Goal: Information Seeking & Learning: Compare options

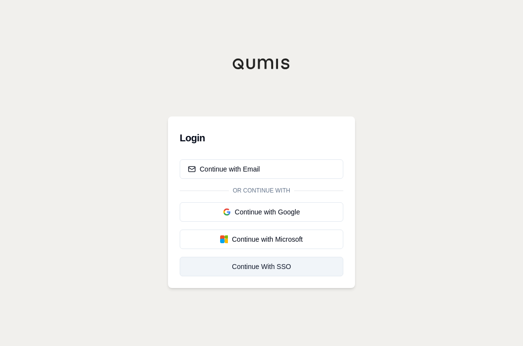
click at [247, 268] on div "Continue With SSO" at bounding box center [261, 267] width 147 height 10
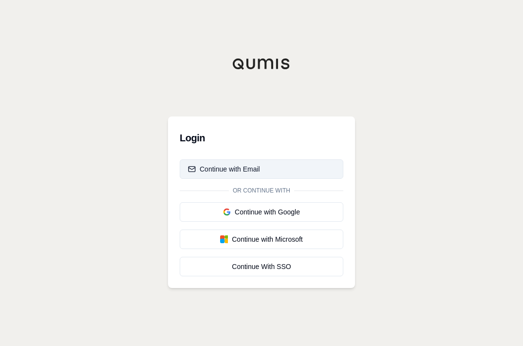
click at [239, 169] on div "Continue with Email" at bounding box center [224, 169] width 72 height 10
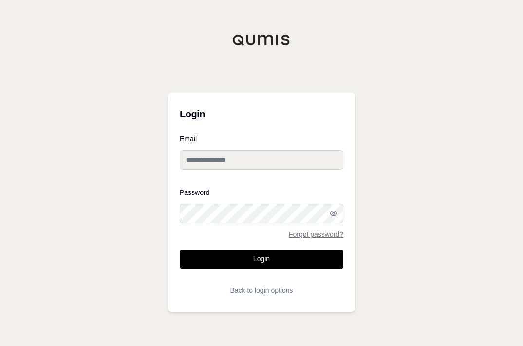
type input "**********"
click at [276, 157] on input "**********" at bounding box center [262, 159] width 164 height 19
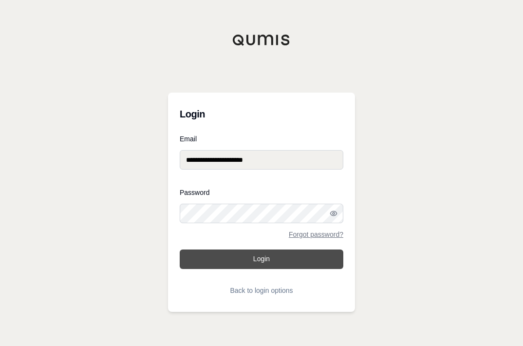
click at [262, 255] on button "Login" at bounding box center [262, 258] width 164 height 19
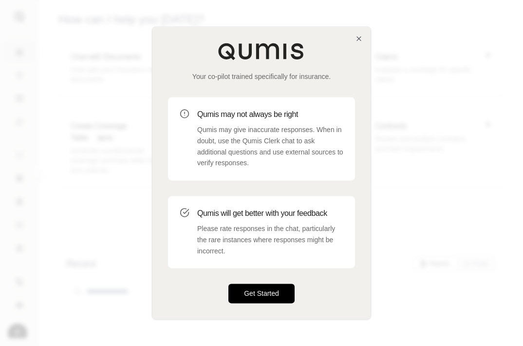
click at [274, 295] on button "Get Started" at bounding box center [261, 293] width 66 height 19
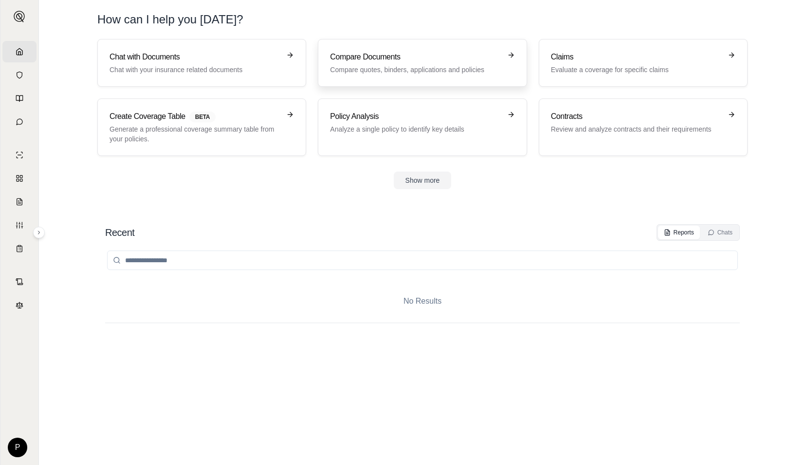
click at [426, 65] on p "Compare quotes, binders, applications and policies" at bounding box center [415, 70] width 171 height 10
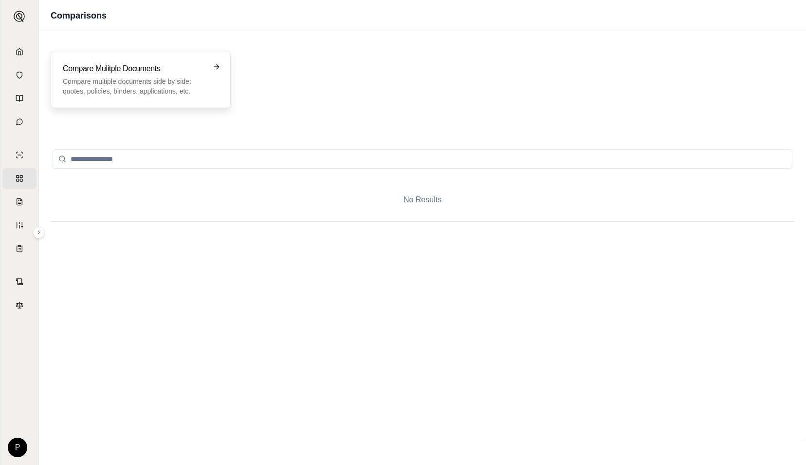
click at [147, 75] on div "Compare Mulitple Documents Compare multiple documents side by side: quotes, pol…" at bounding box center [134, 79] width 142 height 33
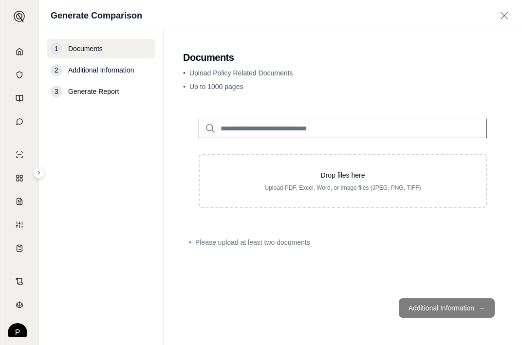
click at [508, 116] on main "Documents • Upload Policy Related Documents • Up to 1000 pages Drop files here …" at bounding box center [343, 188] width 358 height 314
drag, startPoint x: 505, startPoint y: 87, endPoint x: 468, endPoint y: 2, distance: 92.3
click at [505, 87] on main "Documents • Upload Policy Related Documents • Up to 1000 pages Drop files here …" at bounding box center [343, 188] width 358 height 314
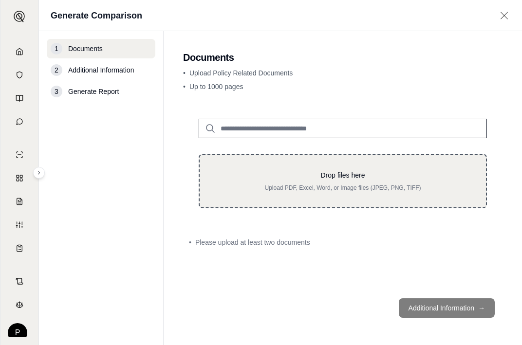
click at [337, 186] on p "Upload PDF, Excel, Word, or Image files (JPEG, PNG, TIFF)" at bounding box center [342, 188] width 255 height 8
type input "**********"
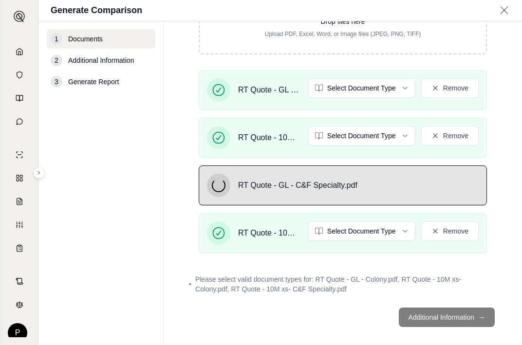
scroll to position [144, 0]
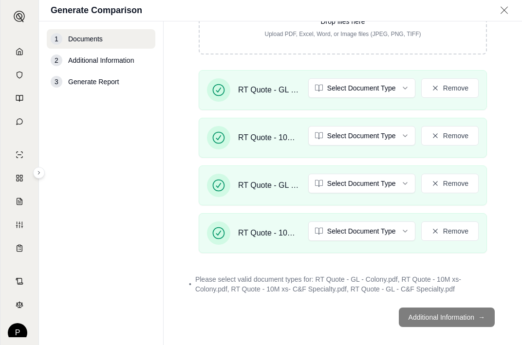
click at [381, 78] on html "Home Vault Prompts Chats Single Policy Comparisons Claims Custom Report Coverag…" at bounding box center [261, 172] width 522 height 345
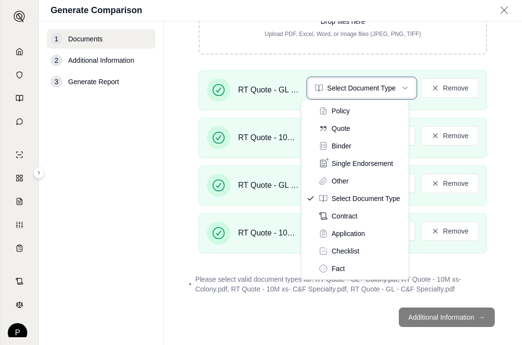
click at [378, 86] on html "Home Vault Prompts Chats Single Policy Comparisons Claims Custom Report Coverag…" at bounding box center [261, 172] width 522 height 345
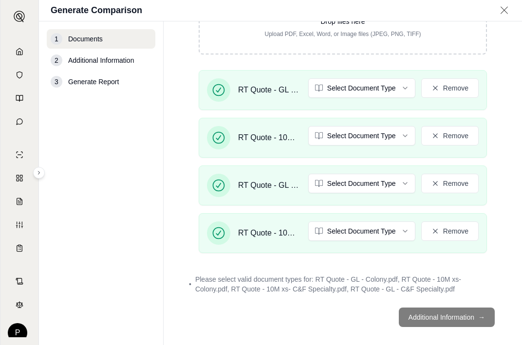
click at [363, 138] on html "Home Vault Prompts Chats Single Policy Comparisons Claims Custom Report Coverag…" at bounding box center [261, 172] width 522 height 345
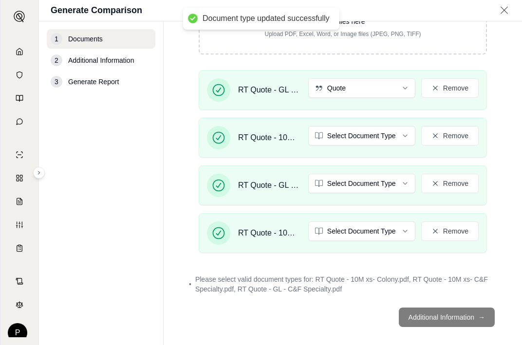
click at [349, 182] on html "Document type updated successfully Home Vault Prompts Chats Single Policy Compa…" at bounding box center [261, 172] width 522 height 345
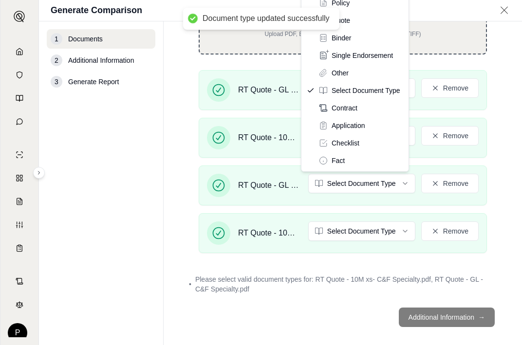
drag, startPoint x: 356, startPoint y: 19, endPoint x: 360, endPoint y: 35, distance: 16.7
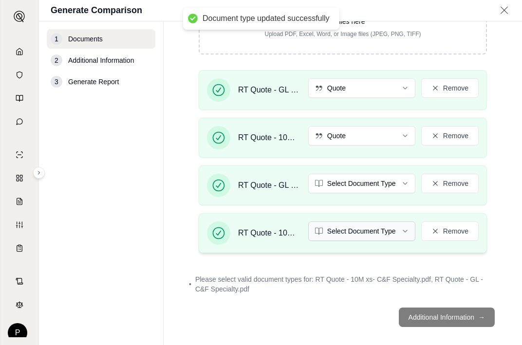
click at [370, 227] on html "Document type updated successfully Home Vault Prompts Chats Single Policy Compa…" at bounding box center [261, 172] width 522 height 345
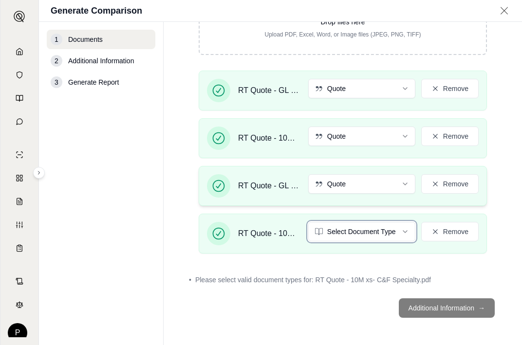
scroll to position [116, 0]
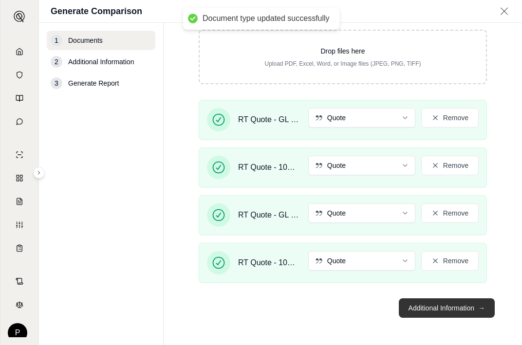
click at [444, 316] on button "Additional Information →" at bounding box center [447, 308] width 96 height 19
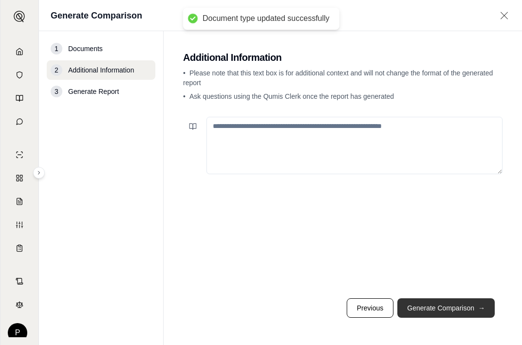
scroll to position [0, 0]
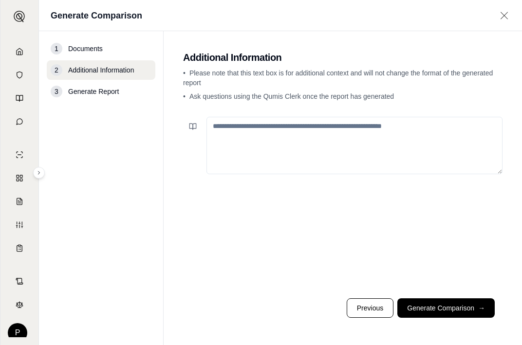
click at [236, 127] on textarea at bounding box center [354, 145] width 296 height 57
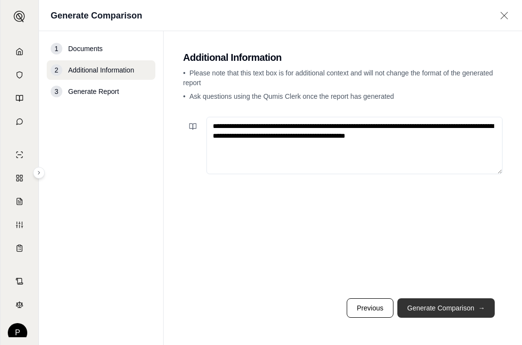
type textarea "**********"
click at [417, 313] on button "Generate Comparison →" at bounding box center [445, 308] width 97 height 19
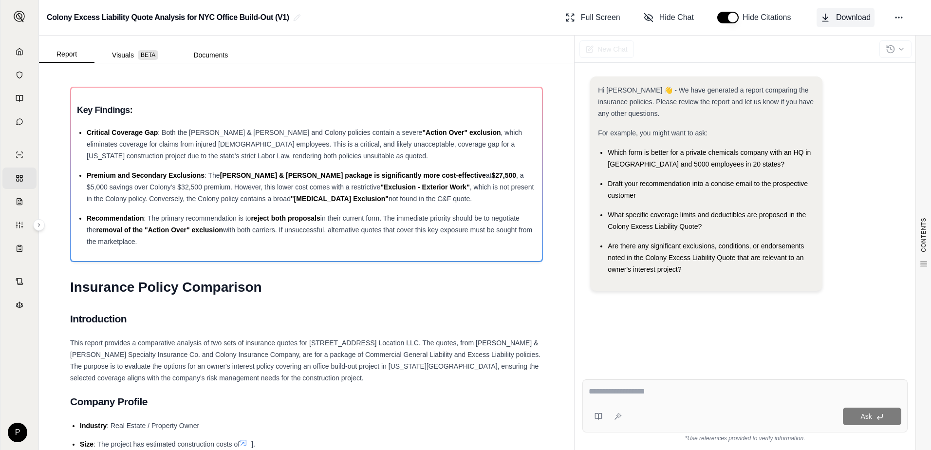
click at [523, 11] on button "Download" at bounding box center [846, 17] width 58 height 19
click at [151, 17] on h2 "Colony Excess Liability Quote Analysis for NYC Office Build-Out (V1)" at bounding box center [168, 18] width 243 height 18
click at [294, 15] on icon at bounding box center [297, 18] width 8 height 8
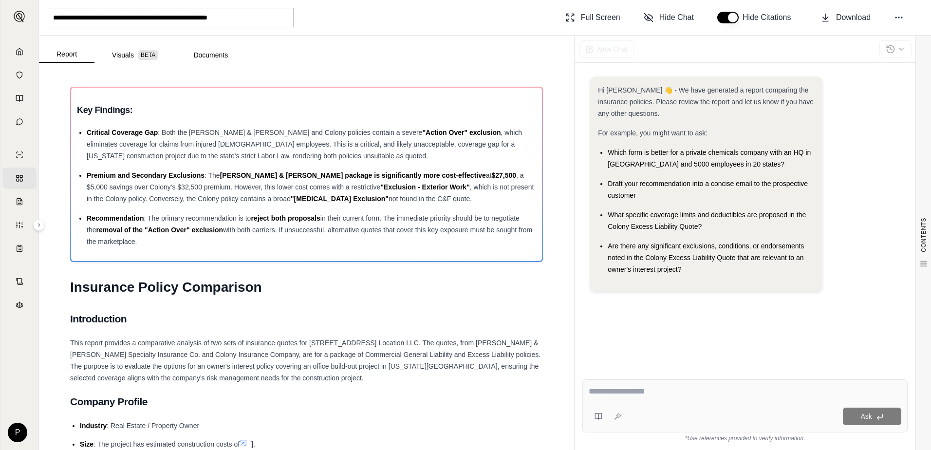
click at [172, 19] on input "**********" at bounding box center [170, 17] width 247 height 19
drag, startPoint x: 180, startPoint y: 18, endPoint x: 37, endPoint y: 25, distance: 142.9
click at [39, 26] on div "**********" at bounding box center [485, 18] width 892 height 36
click at [249, 16] on input "**********" at bounding box center [170, 17] width 247 height 19
type input "**********"
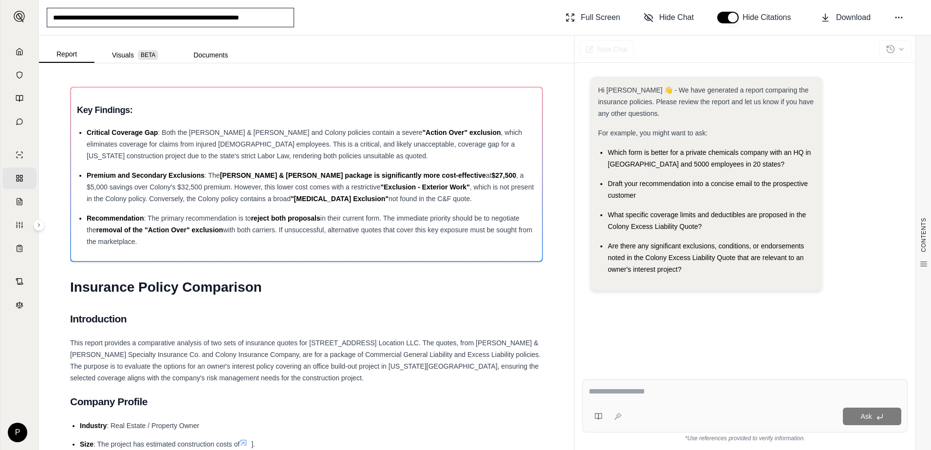
scroll to position [0, 6]
click at [168, 91] on div "Key Findings: Critical Coverage Gap : Both the [PERSON_NAME] & [PERSON_NAME] an…" at bounding box center [306, 174] width 471 height 173
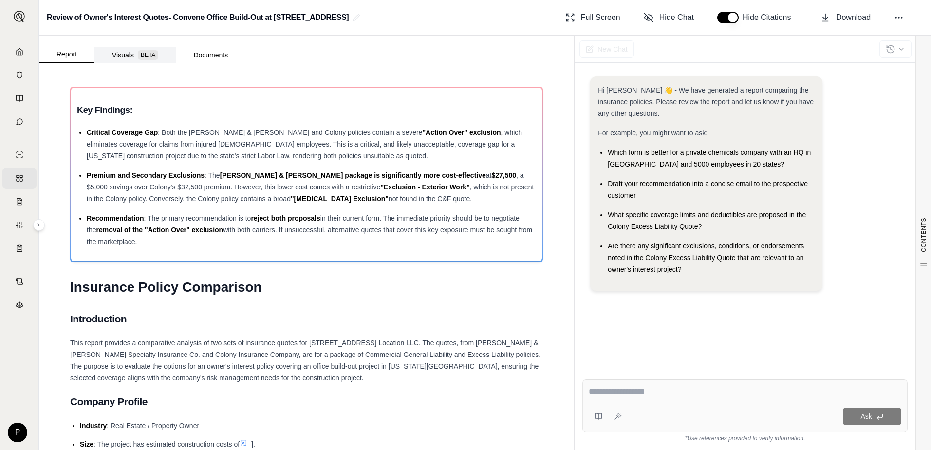
click at [130, 54] on button "Visuals BETA" at bounding box center [134, 55] width 81 height 16
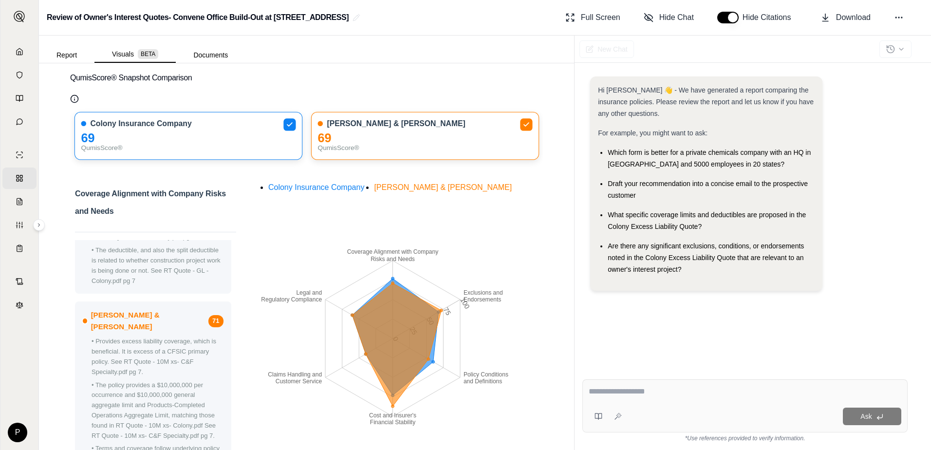
scroll to position [0, 0]
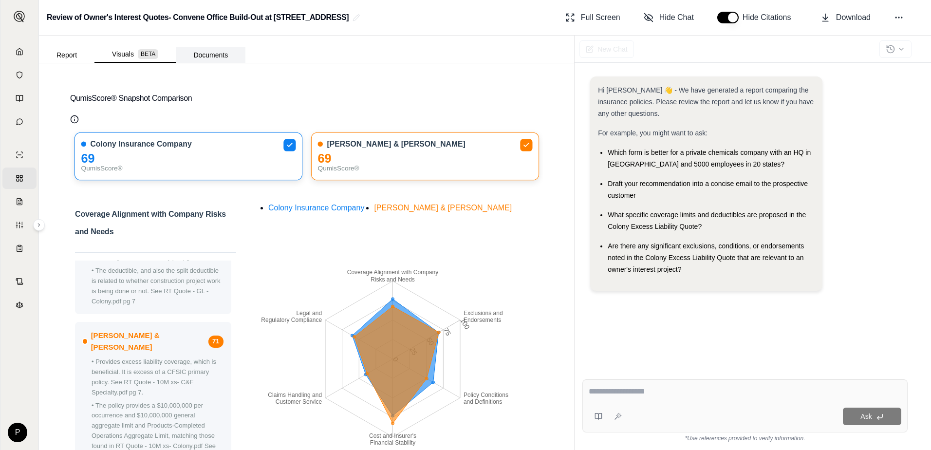
click at [210, 54] on button "Documents" at bounding box center [211, 55] width 70 height 16
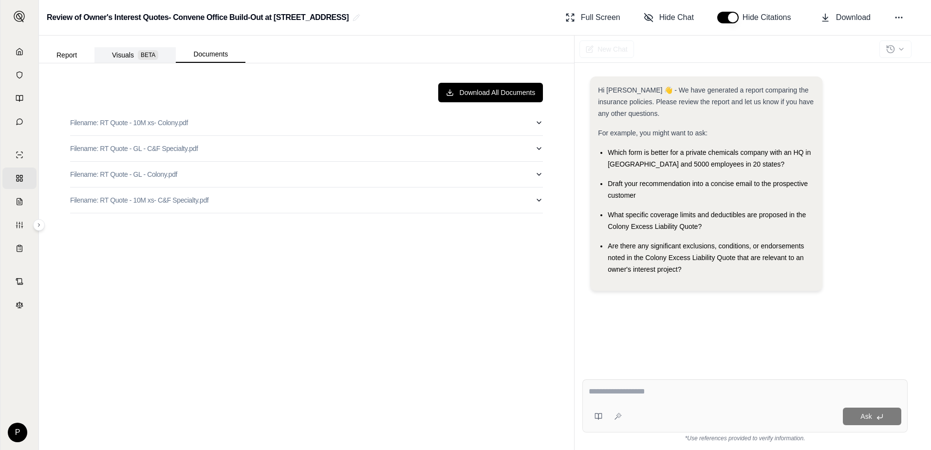
click at [129, 59] on button "Visuals BETA" at bounding box center [134, 55] width 81 height 16
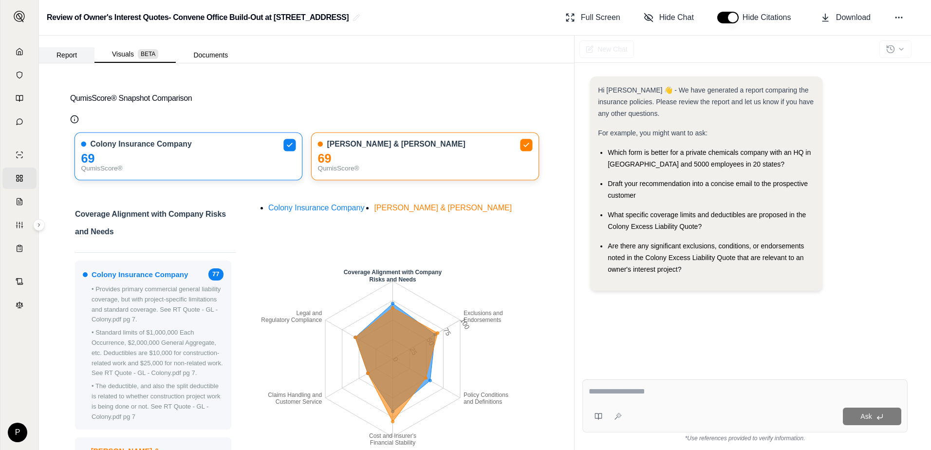
click at [75, 56] on button "Report" at bounding box center [67, 55] width 56 height 16
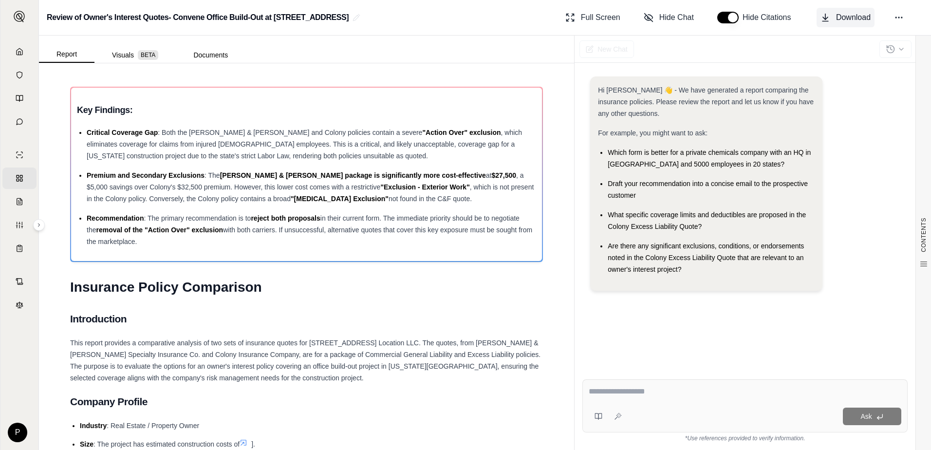
click at [523, 20] on span "Download" at bounding box center [853, 18] width 35 height 12
click at [523, 345] on textarea at bounding box center [745, 392] width 313 height 12
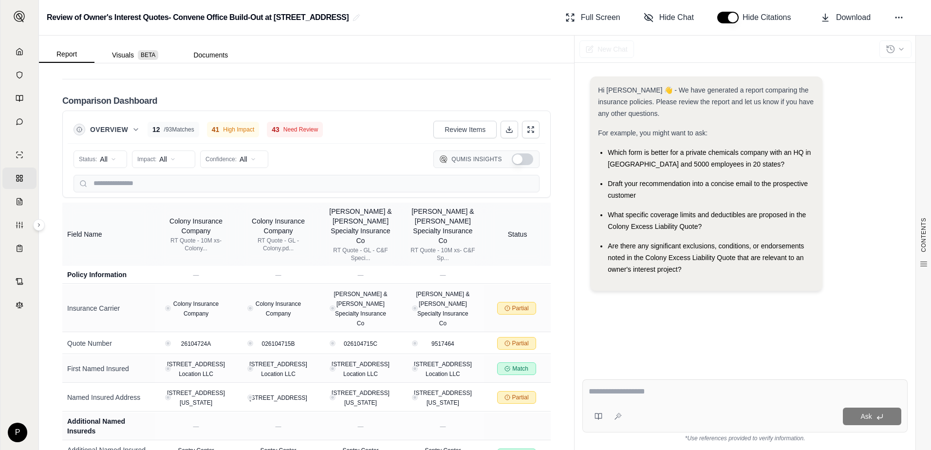
scroll to position [2001, 0]
click at [523, 345] on textarea at bounding box center [745, 392] width 313 height 12
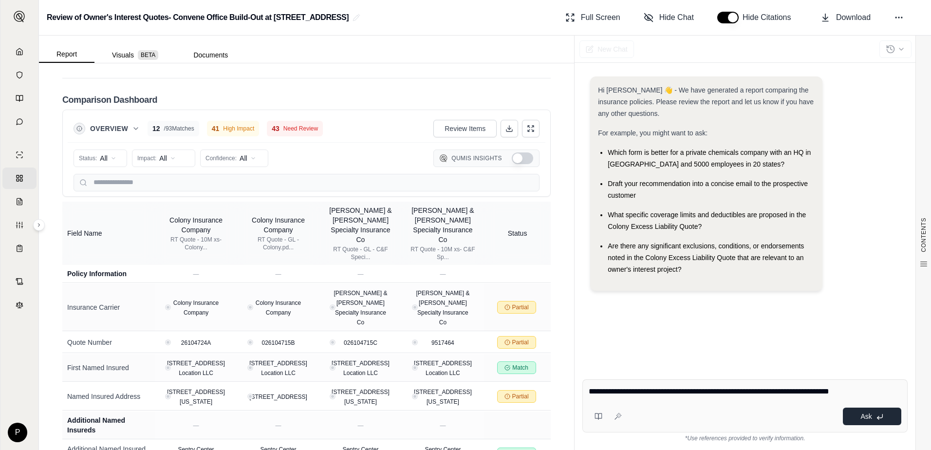
type textarea "**********"
click at [523, 345] on button "Ask" at bounding box center [872, 417] width 58 height 18
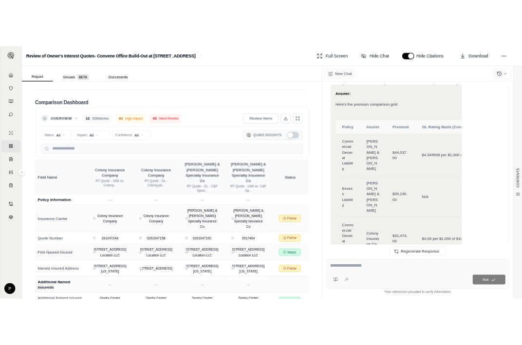
scroll to position [1030, 0]
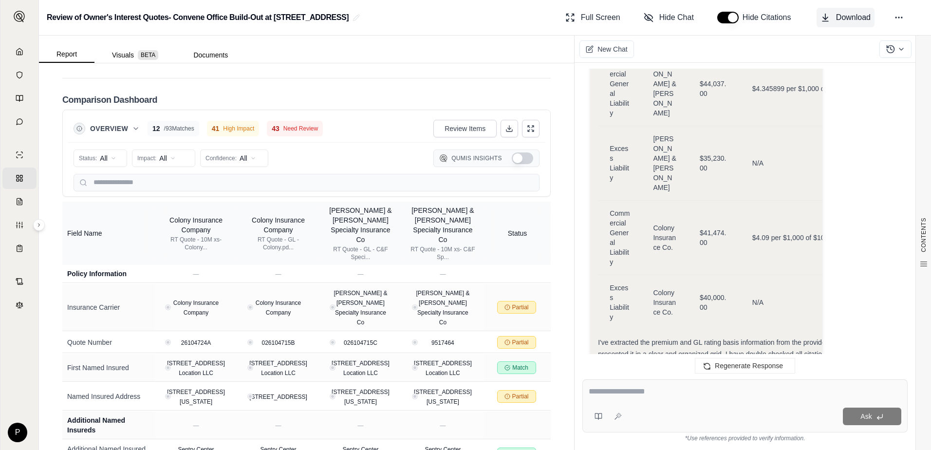
click at [523, 25] on button "Download" at bounding box center [846, 17] width 58 height 19
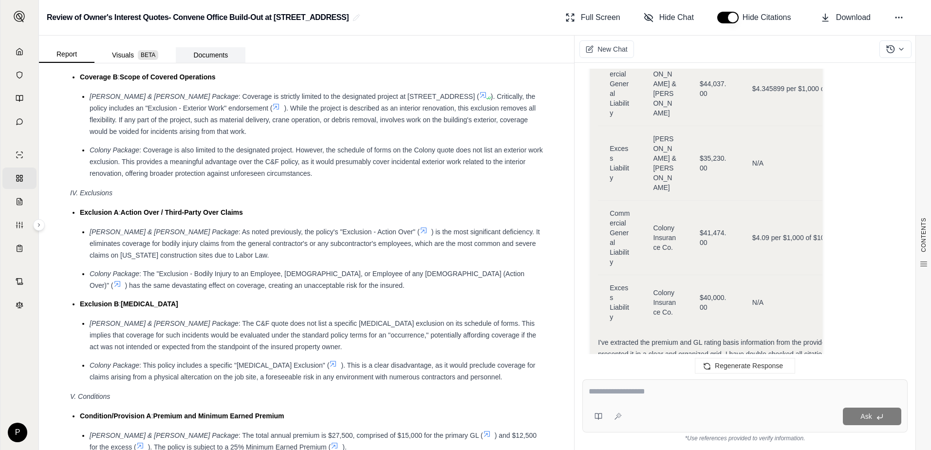
click at [209, 52] on button "Documents" at bounding box center [211, 55] width 70 height 16
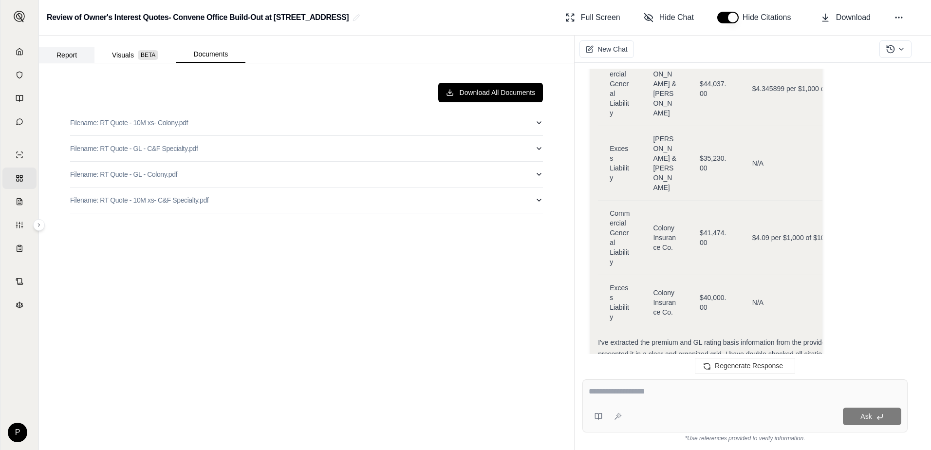
click at [64, 51] on button "Report" at bounding box center [67, 55] width 56 height 16
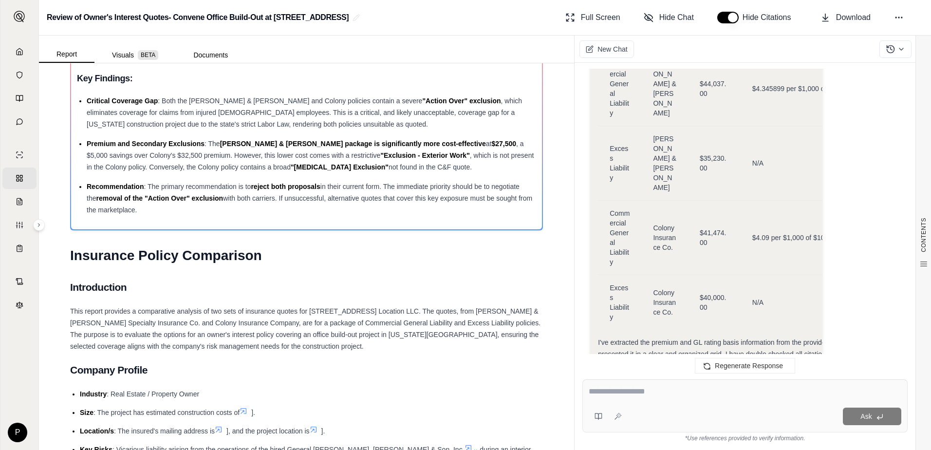
scroll to position [0, 0]
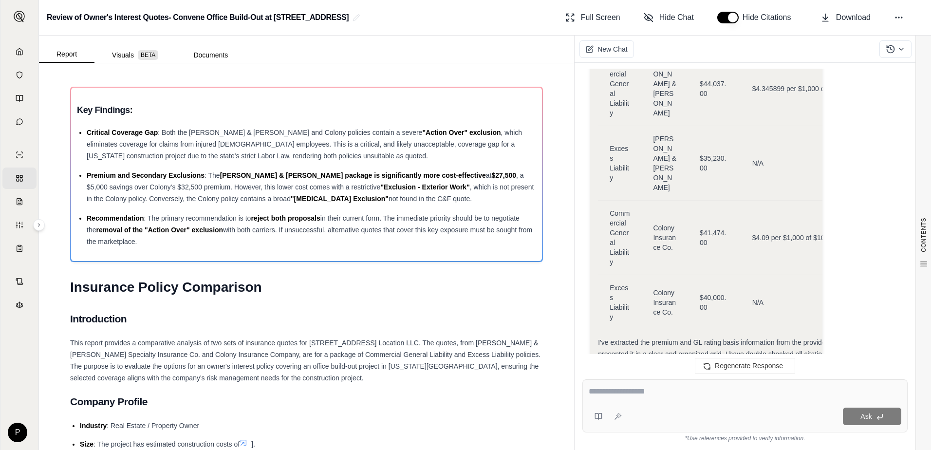
click at [523, 345] on textarea at bounding box center [745, 392] width 313 height 12
type textarea "**********"
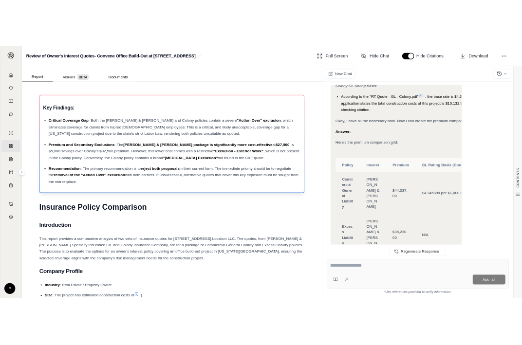
scroll to position [635, 0]
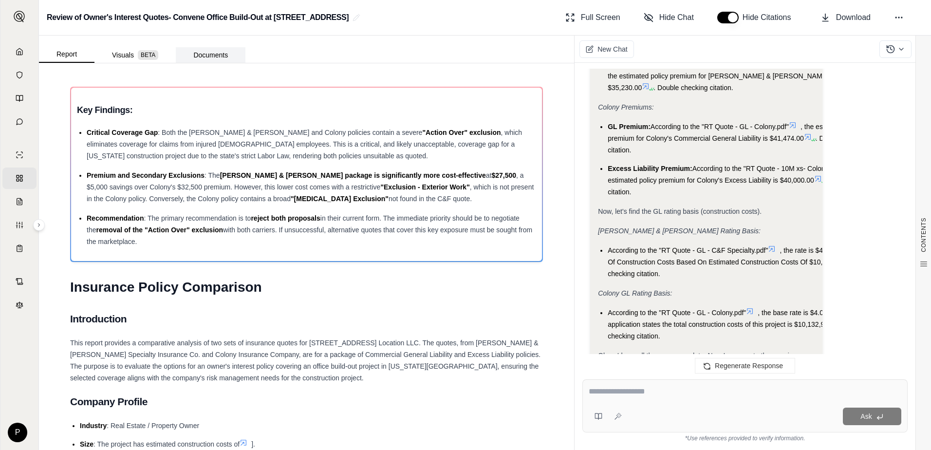
click at [209, 59] on button "Documents" at bounding box center [211, 55] width 70 height 16
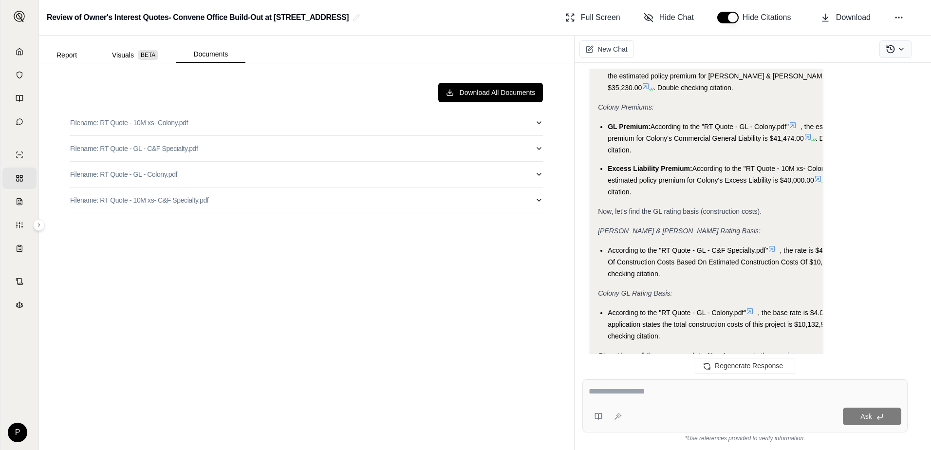
click at [523, 45] on icon at bounding box center [902, 49] width 8 height 8
click at [224, 305] on div "Download All Documents Filename: RT Quote - 10M xs- Colony.pdf Filename: RT Quo…" at bounding box center [306, 256] width 488 height 363
click at [67, 53] on button "Report" at bounding box center [67, 55] width 56 height 16
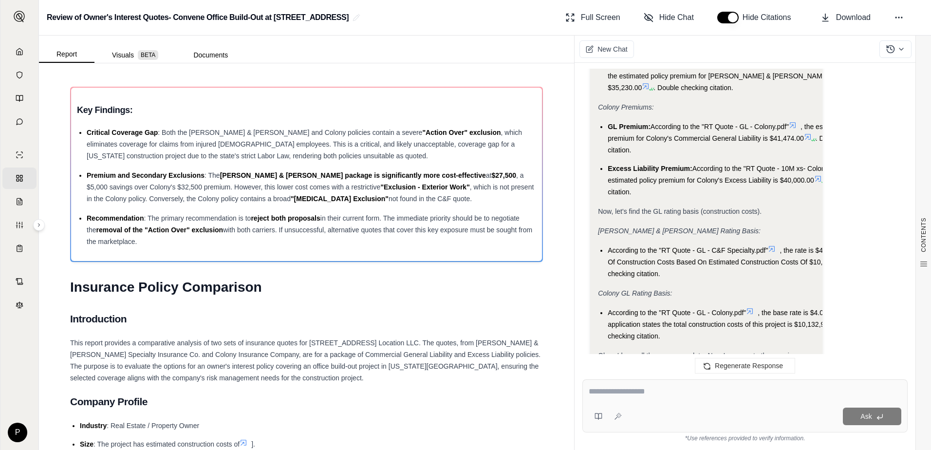
click at [15, 11] on img at bounding box center [20, 17] width 12 height 12
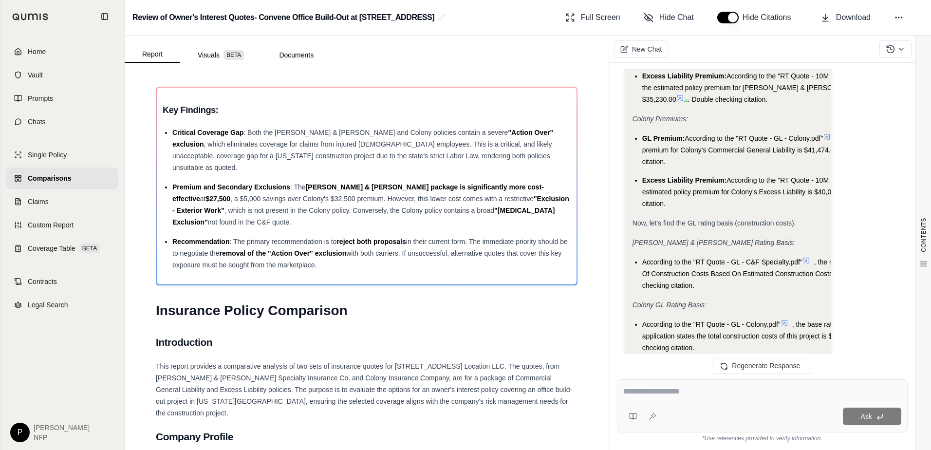
drag, startPoint x: 25, startPoint y: 44, endPoint x: 89, endPoint y: 113, distance: 93.7
click at [25, 45] on link "Home" at bounding box center [62, 51] width 112 height 21
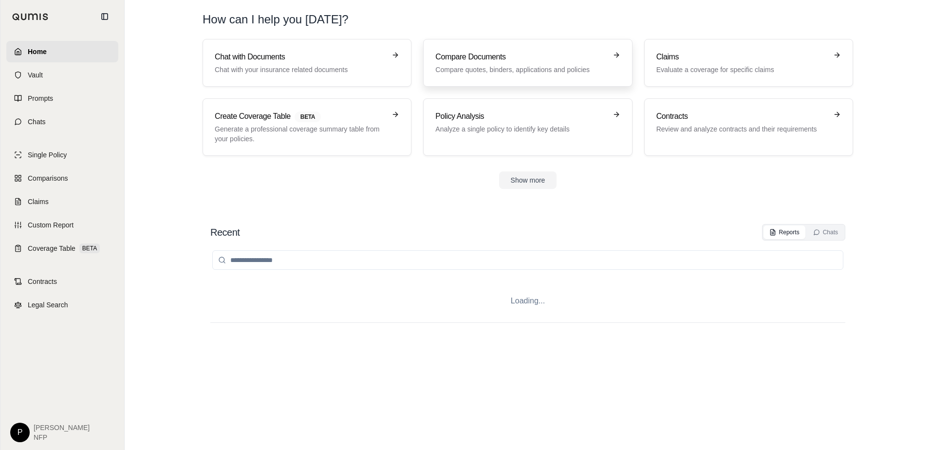
click at [498, 62] on h3 "Compare Documents" at bounding box center [520, 57] width 171 height 12
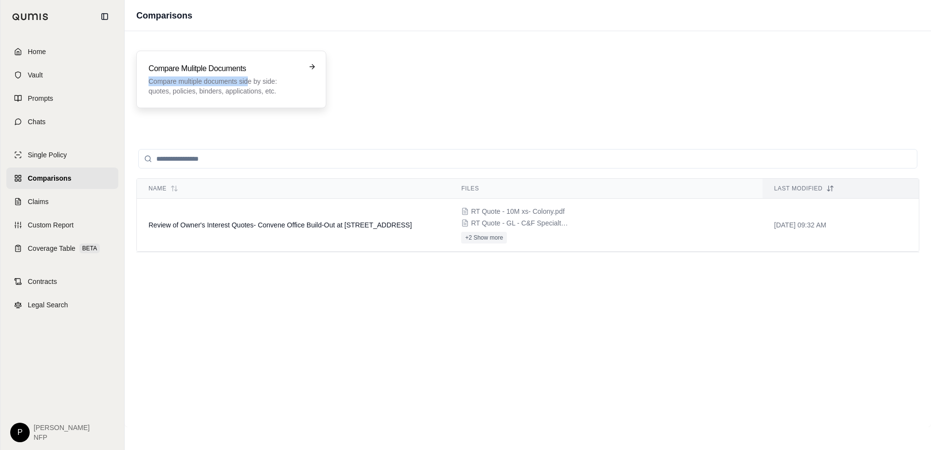
click at [247, 75] on div "Compare Mulitple Documents Compare multiple documents side by side: quotes, pol…" at bounding box center [225, 79] width 152 height 33
